Goal: Download file/media

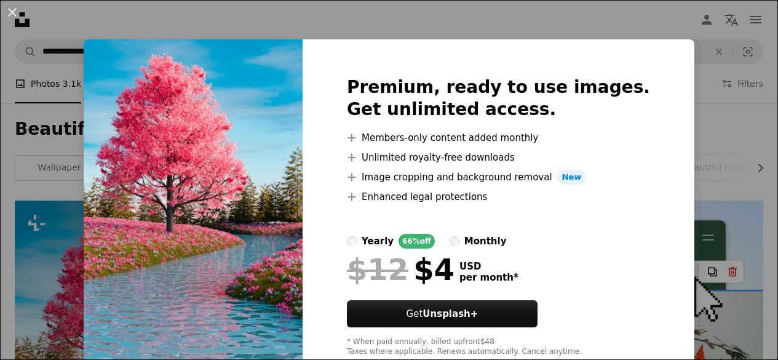
scroll to position [255, 0]
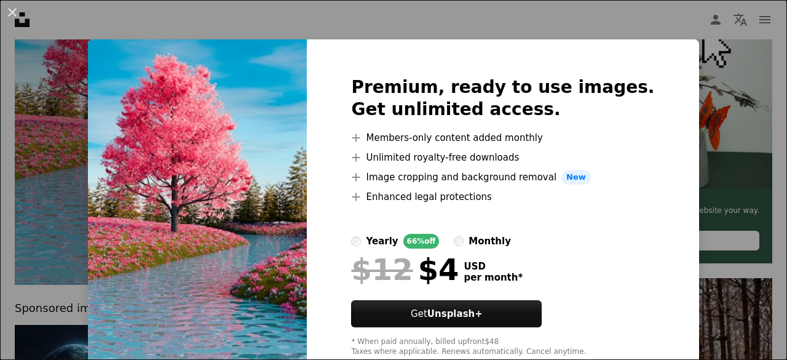
click at [696, 136] on div "An X shape Premium, ready to use images. Get unlimited access. A plus sign Memb…" at bounding box center [393, 180] width 787 height 360
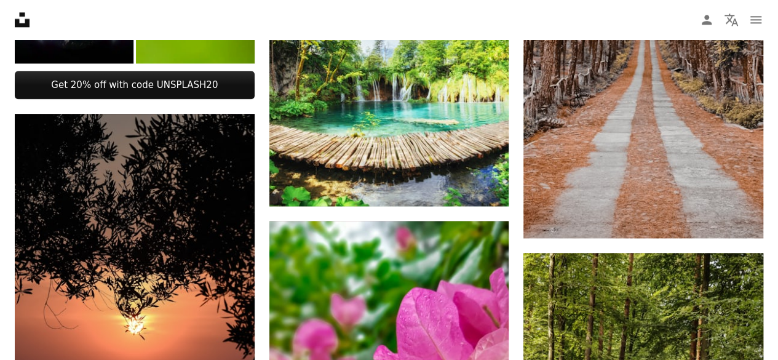
scroll to position [646, 0]
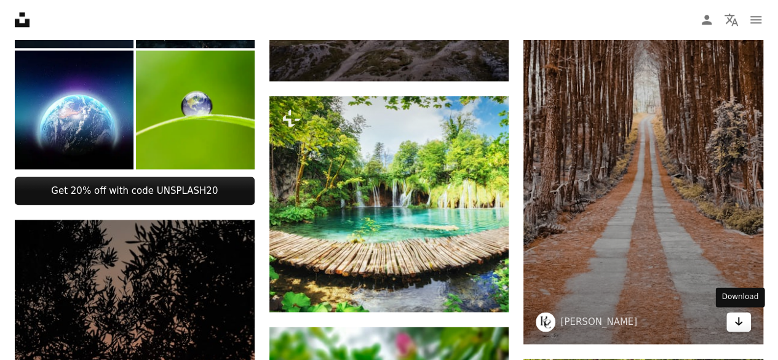
click at [736, 329] on link "Arrow pointing down" at bounding box center [738, 322] width 25 height 20
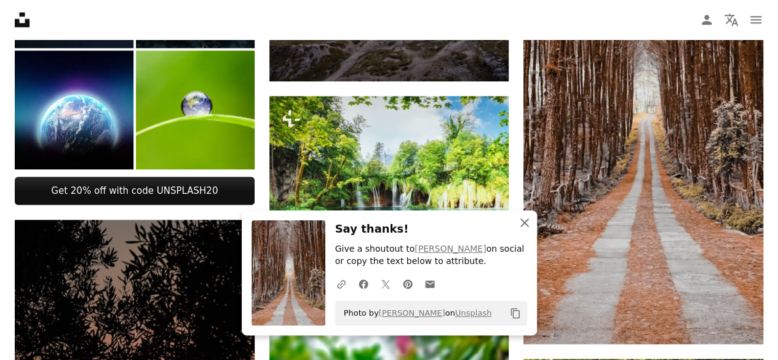
click at [518, 226] on icon "An X shape" at bounding box center [524, 222] width 15 height 15
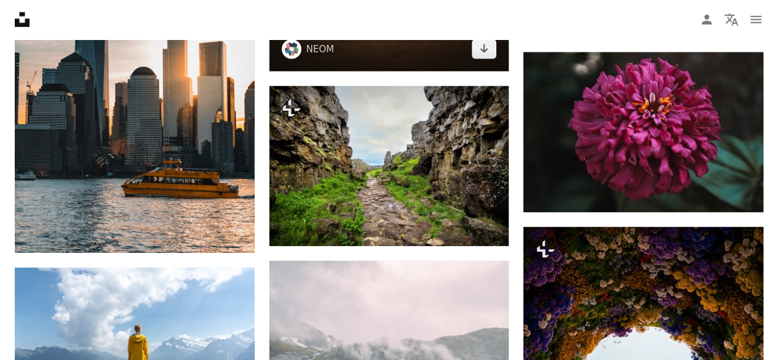
scroll to position [1702, 0]
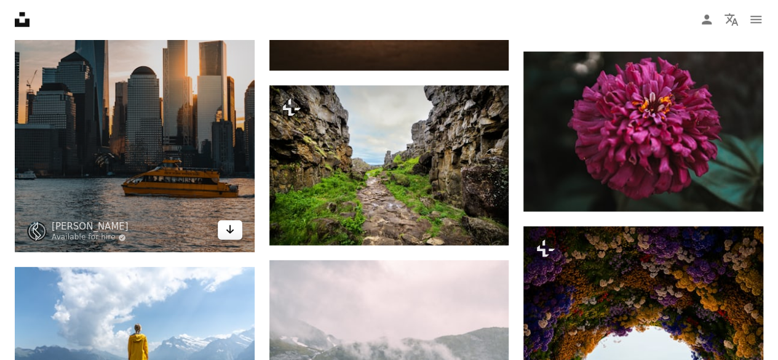
click at [237, 227] on link "Arrow pointing down" at bounding box center [230, 230] width 25 height 20
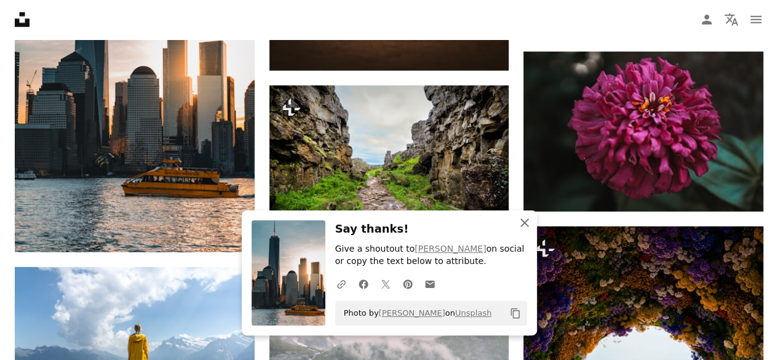
click at [529, 219] on icon "An X shape" at bounding box center [524, 222] width 15 height 15
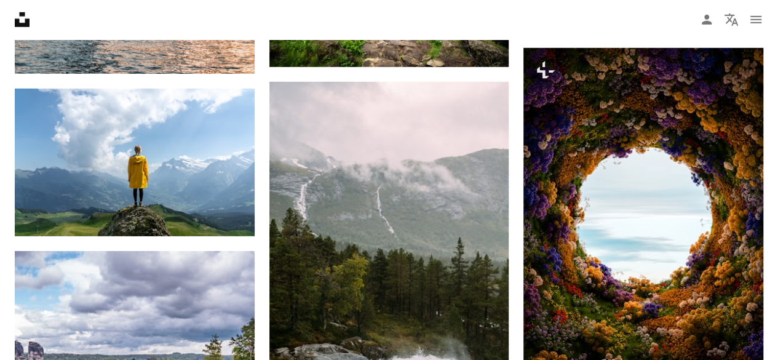
scroll to position [1974, 0]
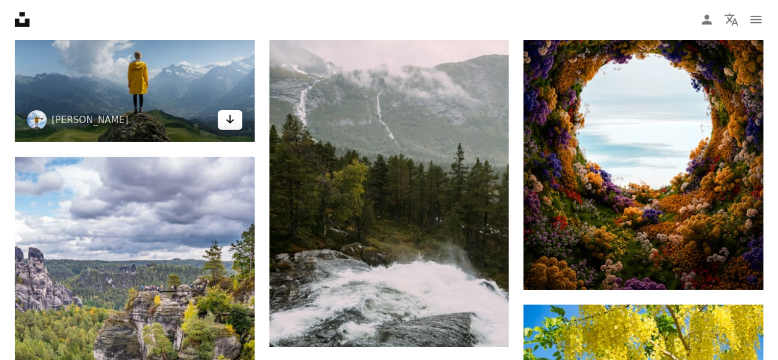
click at [231, 119] on icon "Arrow pointing down" at bounding box center [230, 119] width 10 height 15
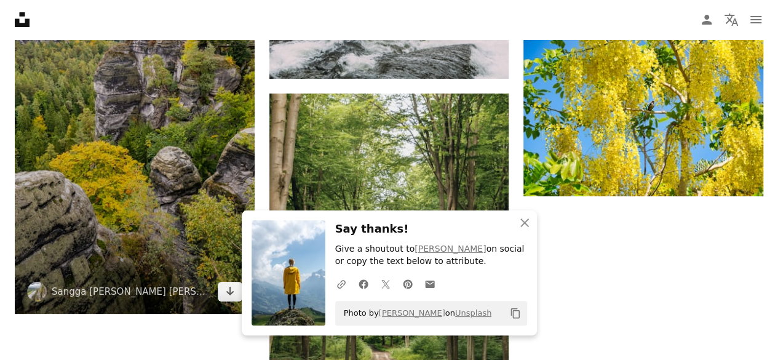
scroll to position [2242, 0]
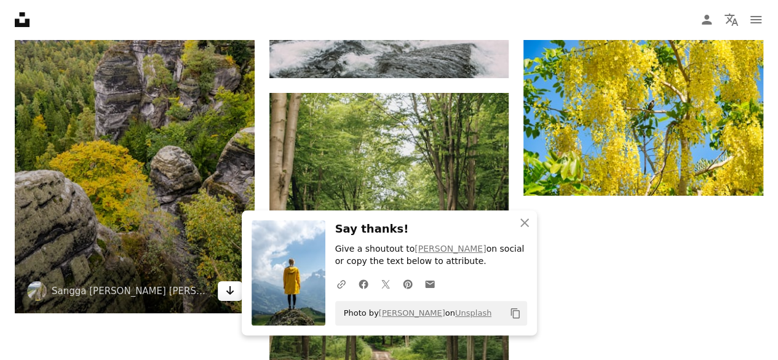
click at [223, 291] on link "Arrow pointing down" at bounding box center [230, 291] width 25 height 20
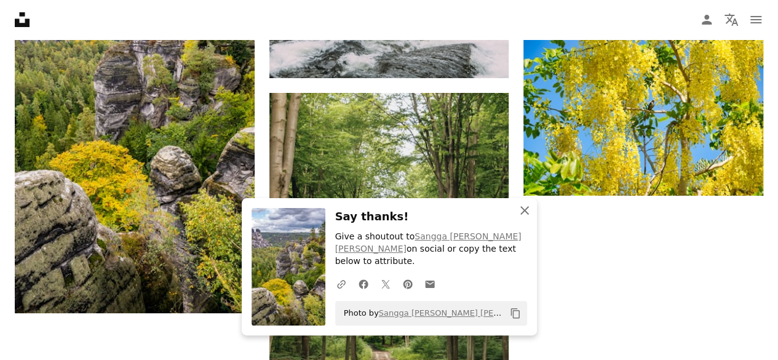
click at [527, 218] on icon "An X shape" at bounding box center [524, 210] width 15 height 15
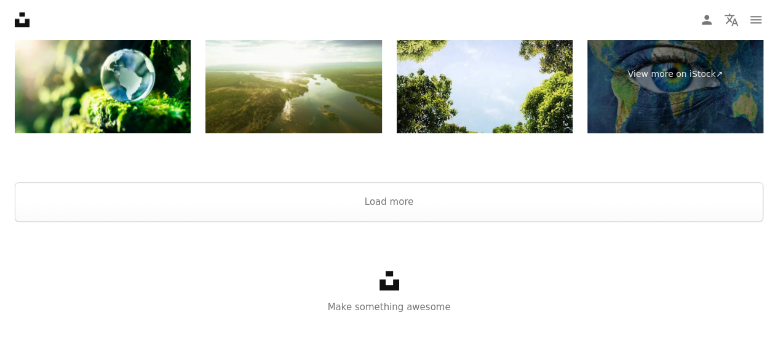
scroll to position [2881, 0]
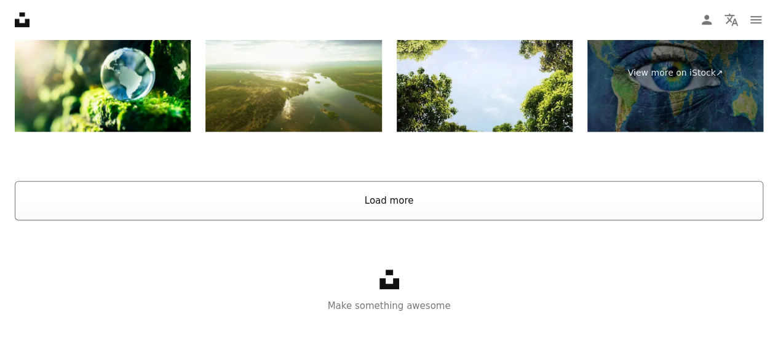
click at [434, 195] on button "Load more" at bounding box center [389, 200] width 748 height 39
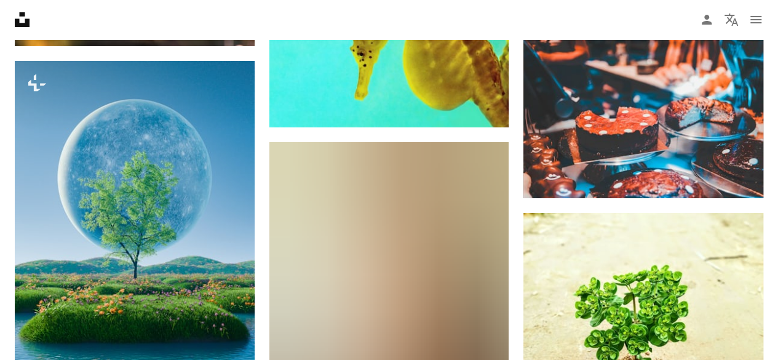
scroll to position [6915, 0]
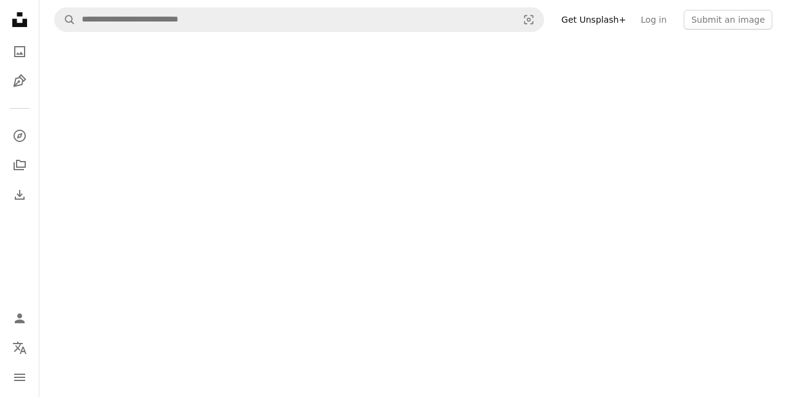
click at [663, 23] on link "Log in" at bounding box center [653, 20] width 41 height 20
click at [614, 14] on link "Get Unsplash+" at bounding box center [593, 20] width 79 height 20
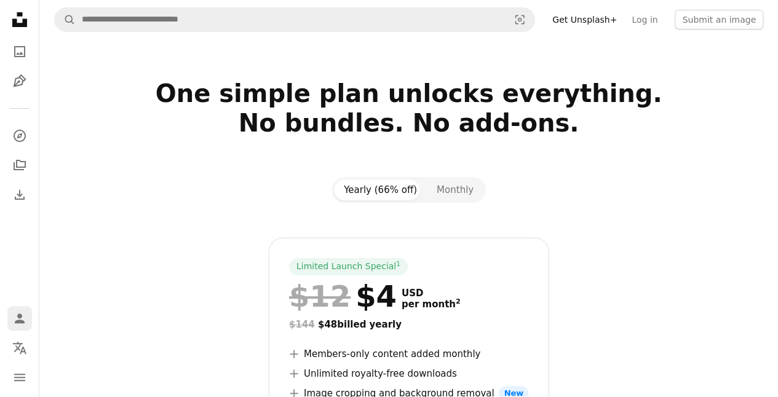
click at [27, 321] on link "Person" at bounding box center [19, 318] width 25 height 25
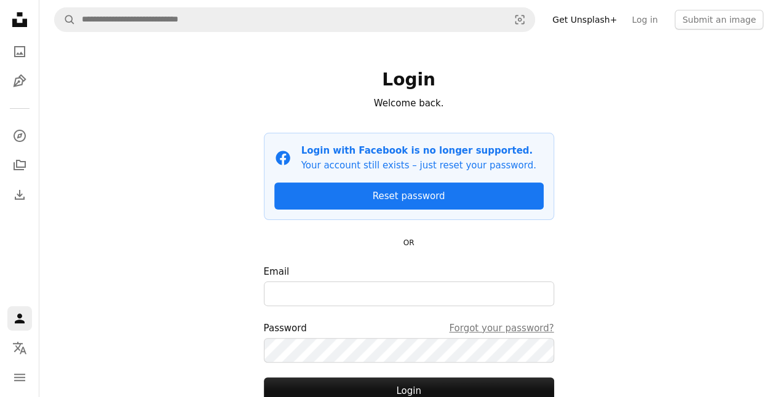
click at [27, 321] on link "Person" at bounding box center [19, 318] width 25 height 25
click at [25, 376] on icon "navigation menu" at bounding box center [19, 377] width 15 height 15
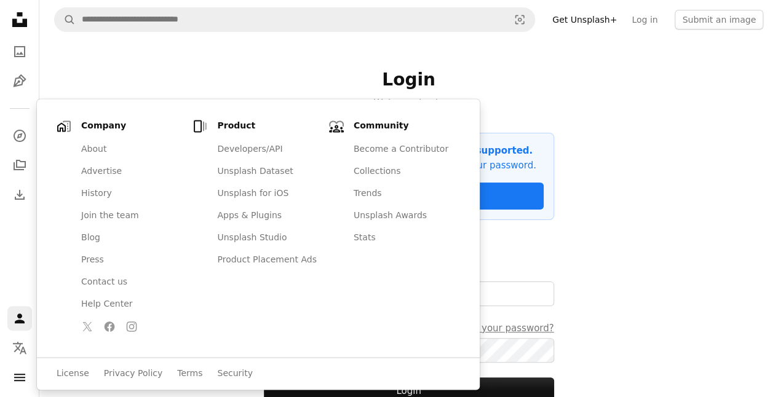
click at [611, 259] on div "A magnifying glass Visual search Get Unsplash+ Log in Submit an image Login Wel…" at bounding box center [408, 249] width 738 height 498
